Goal: Navigation & Orientation: Find specific page/section

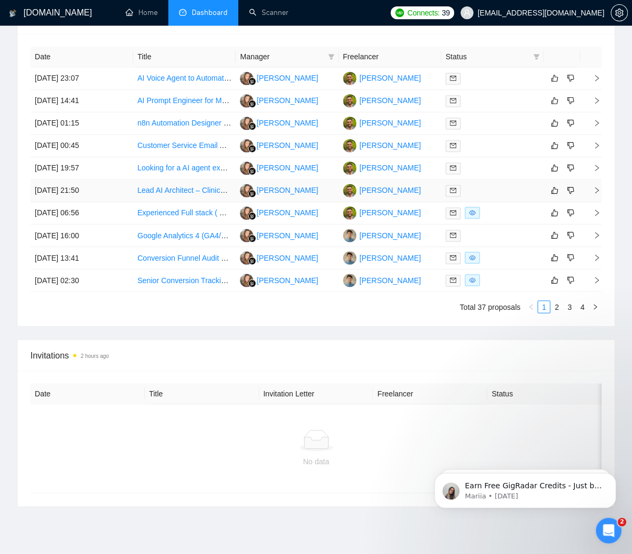
scroll to position [649, 0]
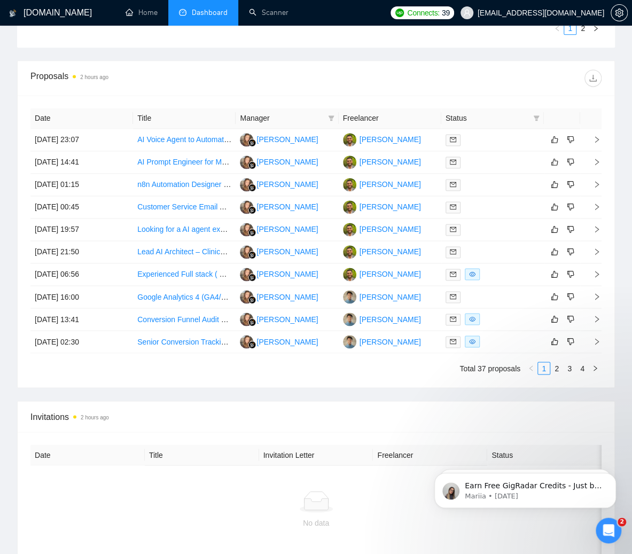
click at [317, 61] on div "Proposals 2 hours ago" at bounding box center [315, 78] width 571 height 34
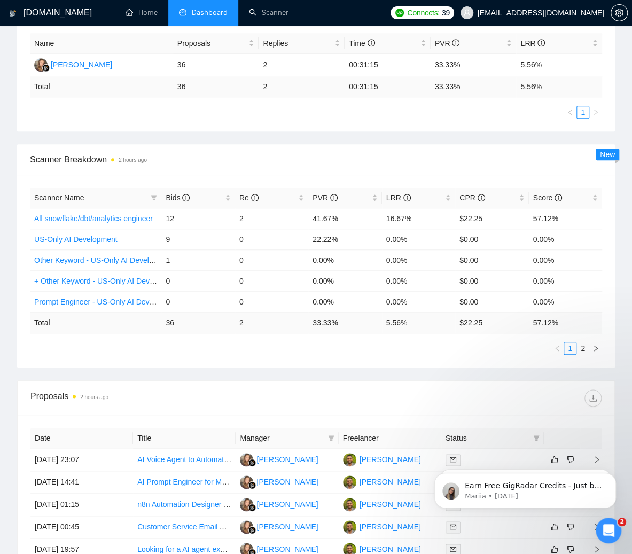
scroll to position [328, 0]
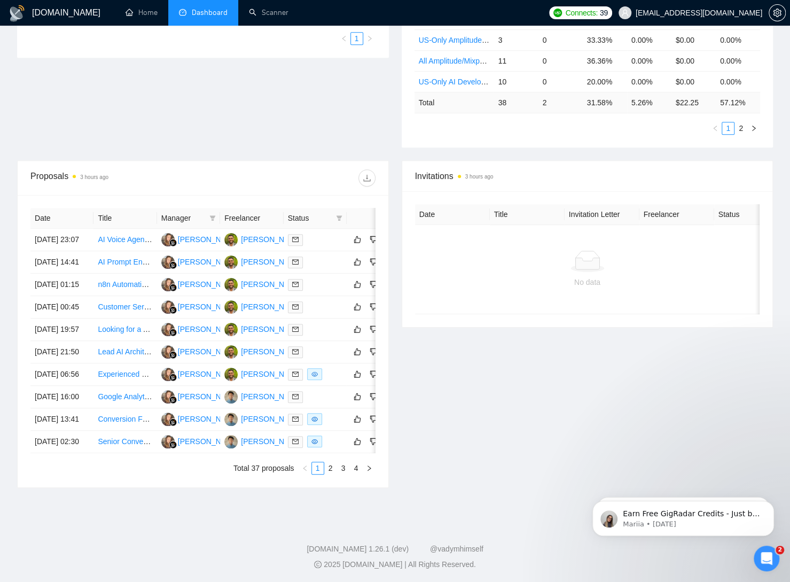
scroll to position [278, 0]
